Goal: Download file/media

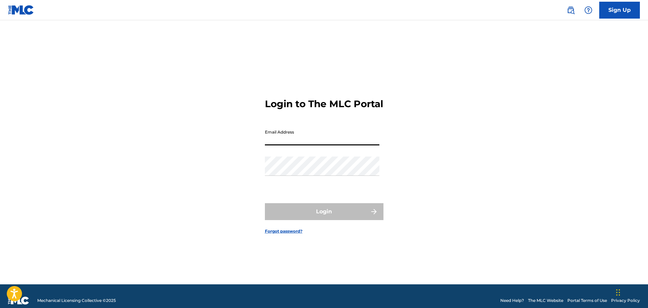
type input "[PERSON_NAME][EMAIL_ADDRESS][PERSON_NAME][DOMAIN_NAME]"
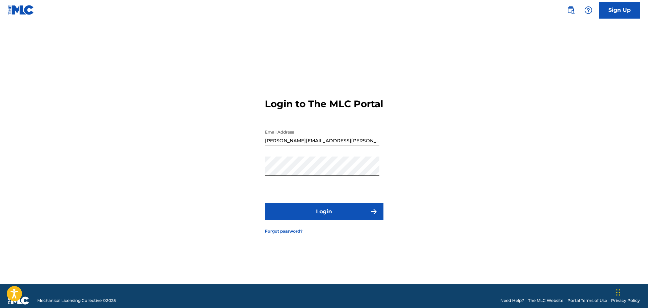
click at [324, 213] on button "Login" at bounding box center [324, 211] width 118 height 17
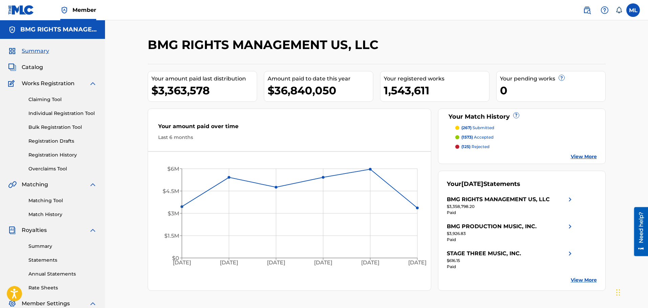
click at [45, 262] on link "Statements" at bounding box center [62, 260] width 68 height 7
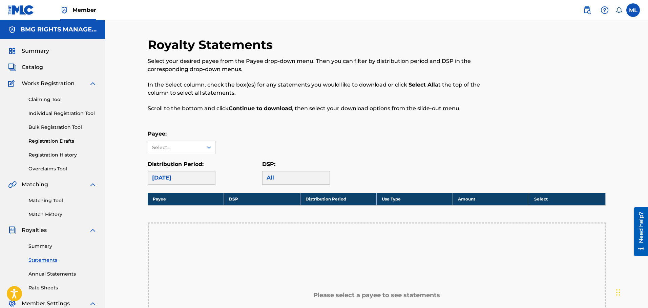
click at [43, 244] on link "Summary" at bounding box center [62, 246] width 68 height 7
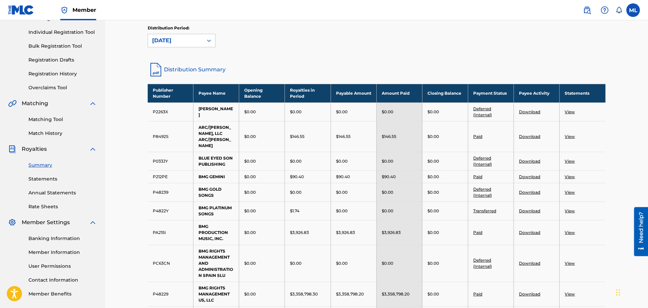
scroll to position [102, 0]
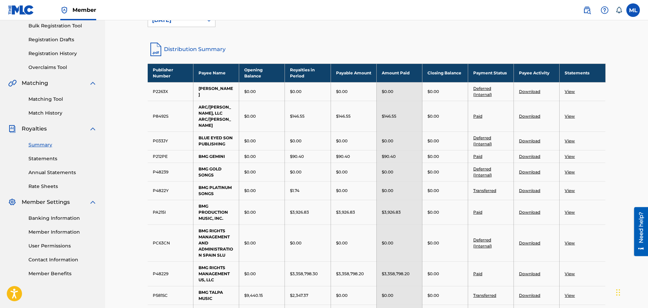
click at [43, 157] on link "Statements" at bounding box center [62, 158] width 68 height 7
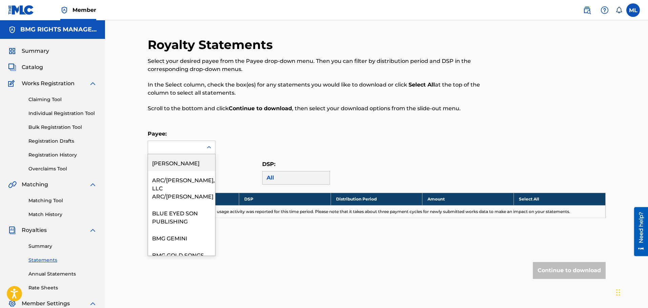
click at [206, 147] on icon at bounding box center [209, 147] width 7 height 7
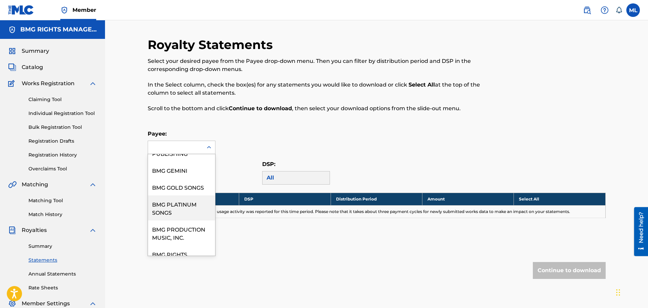
scroll to position [102, 0]
click at [171, 192] on div "BMG PRODUCTION MUSIC, INC." at bounding box center [181, 199] width 67 height 25
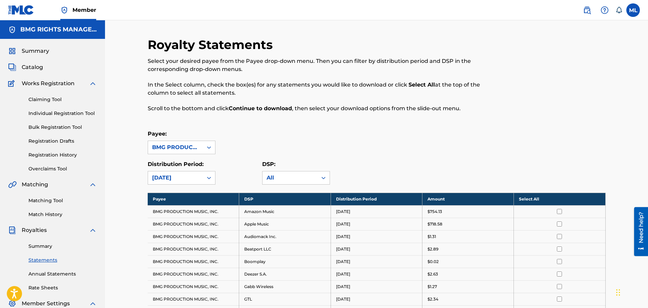
click at [541, 197] on th "Select All" at bounding box center [559, 199] width 91 height 13
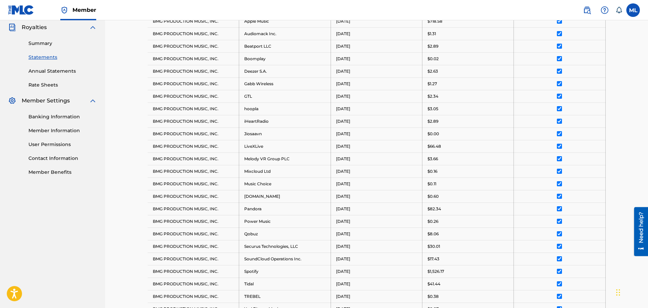
scroll to position [356, 0]
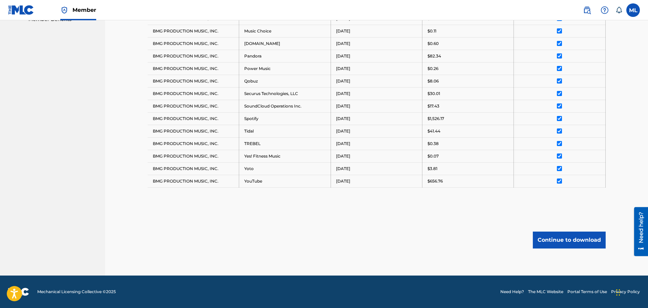
click at [571, 239] on button "Continue to download" at bounding box center [569, 240] width 73 height 17
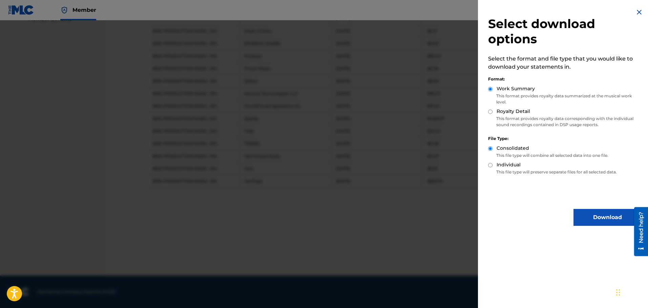
click at [487, 109] on div "Select download options Select the format and file type that you would like to …" at bounding box center [564, 117] width 173 height 234
click at [490, 111] on input "Royalty Detail" at bounding box center [490, 112] width 4 height 4
radio input "true"
click at [597, 215] on button "Download" at bounding box center [607, 217] width 68 height 17
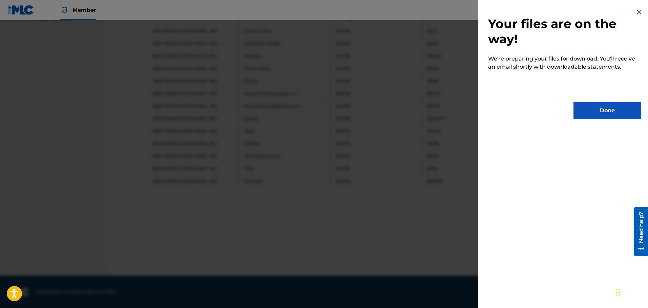
click at [606, 109] on button "Done" at bounding box center [607, 110] width 68 height 17
